Goal: Find contact information: Find contact information

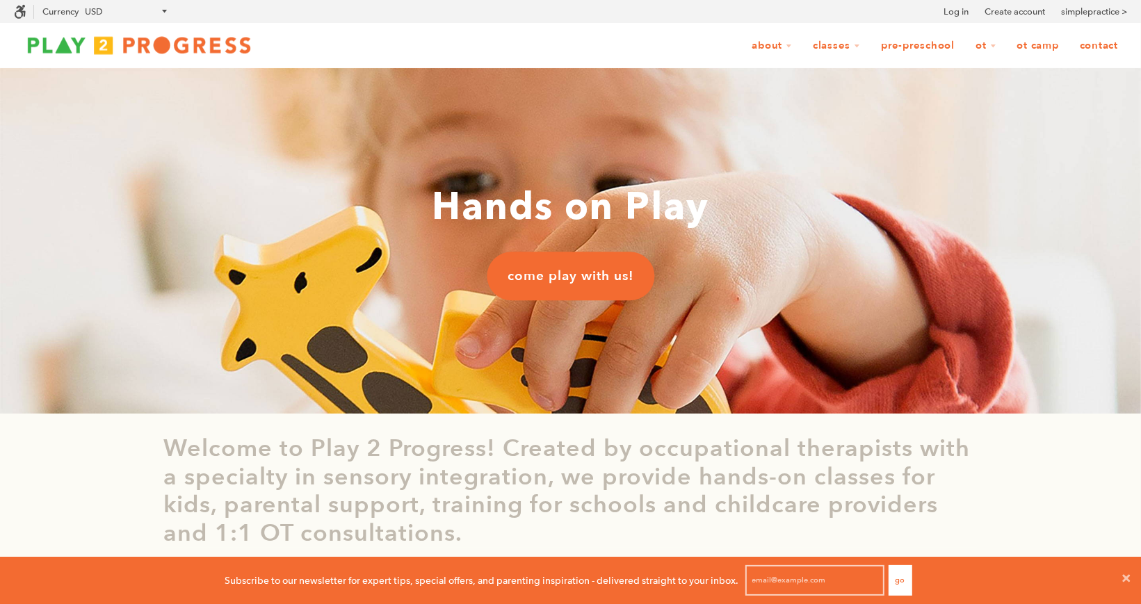
click at [1049, 47] on link "OT Camp" at bounding box center [1039, 46] width 60 height 26
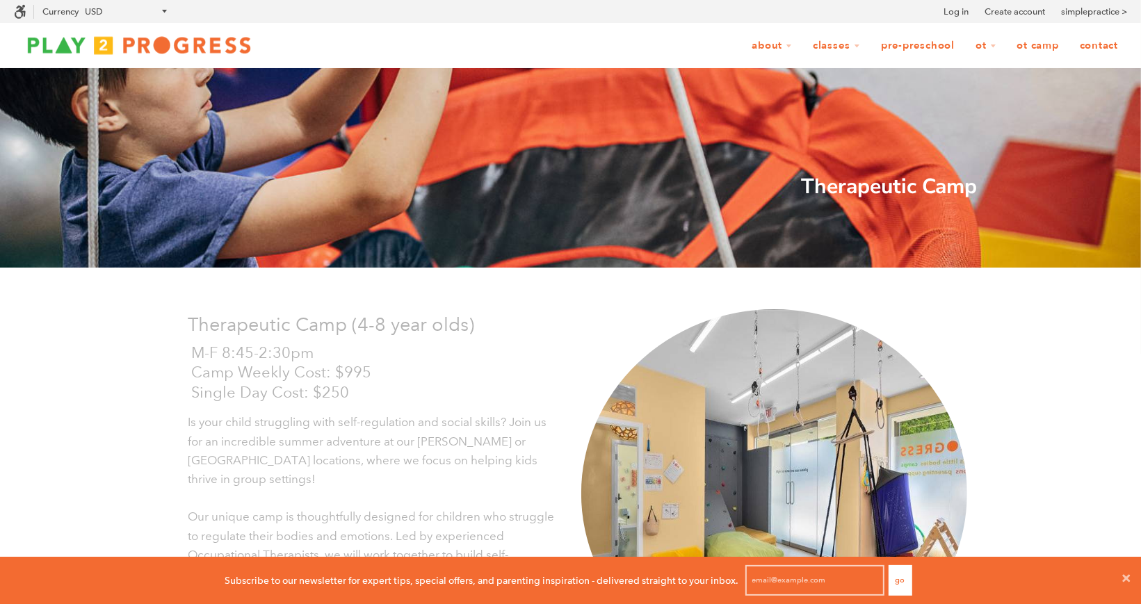
click at [1098, 50] on link "Contact" at bounding box center [1099, 46] width 56 height 26
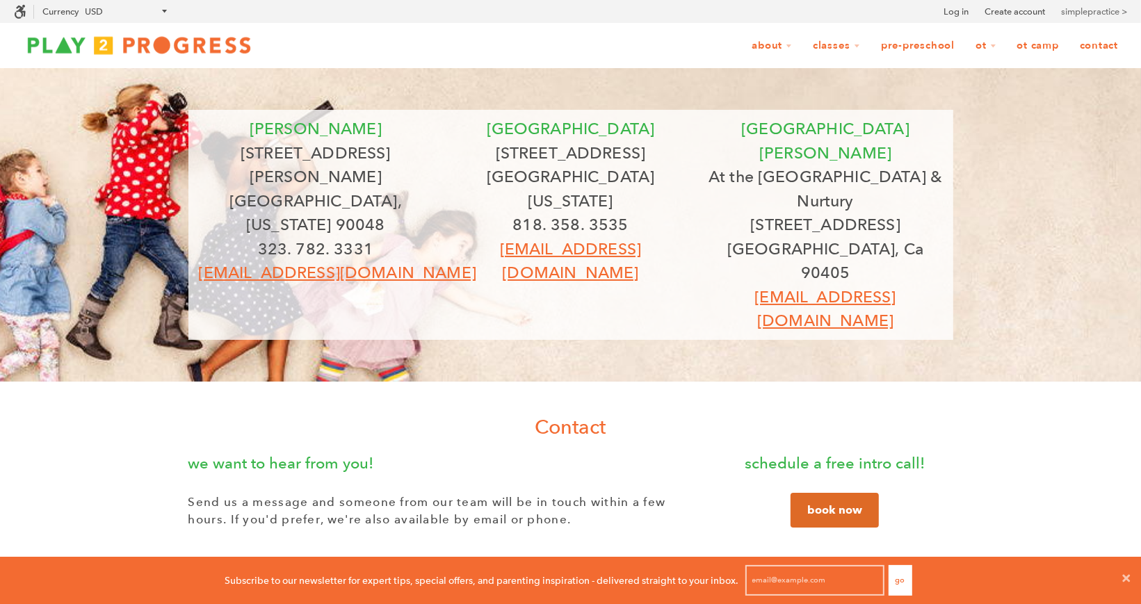
click at [1096, 7] on link "simplepractice >" at bounding box center [1094, 12] width 66 height 14
